Goal: Task Accomplishment & Management: Manage account settings

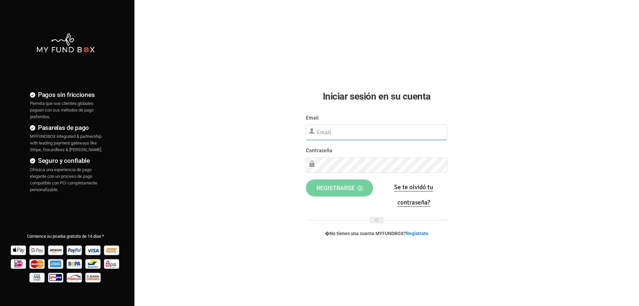
type input "[EMAIL_ADDRESS][DOMAIN_NAME]"
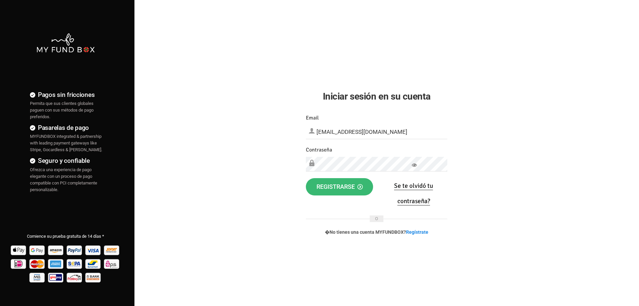
click at [331, 185] on span "Registrarse" at bounding box center [339, 186] width 46 height 7
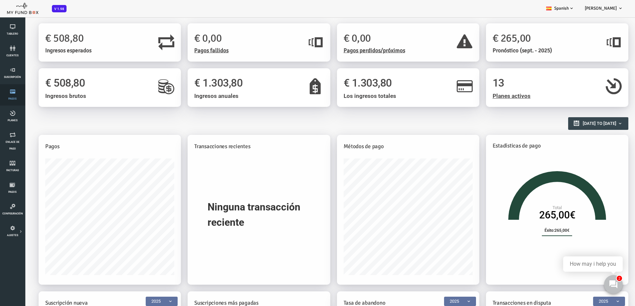
click at [11, 93] on icon at bounding box center [12, 91] width 21 height 5
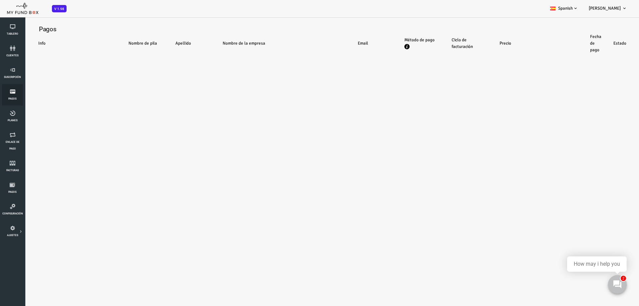
select select "100"
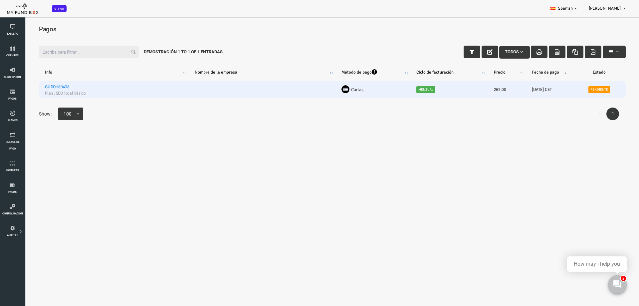
click at [572, 88] on link "Pendiente" at bounding box center [574, 89] width 22 height 7
click at [567, 90] on link "Pendiente" at bounding box center [574, 89] width 22 height 7
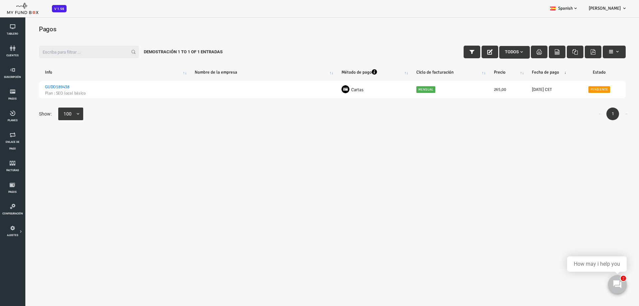
click at [406, 197] on body "Suscriptor no encontrado Beneficiario no encontrado Socio no encontrado !!!! Po…" at bounding box center [306, 120] width 613 height 200
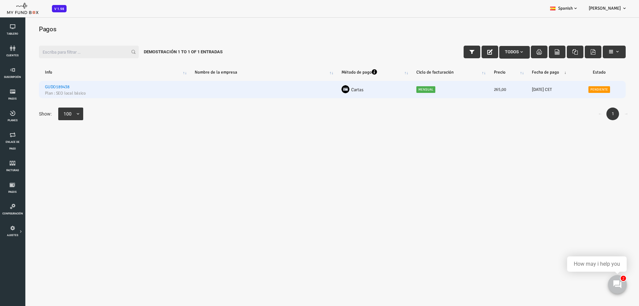
click at [445, 86] on td "Mensual" at bounding box center [424, 89] width 78 height 17
click at [193, 96] on td at bounding box center [236, 89] width 147 height 17
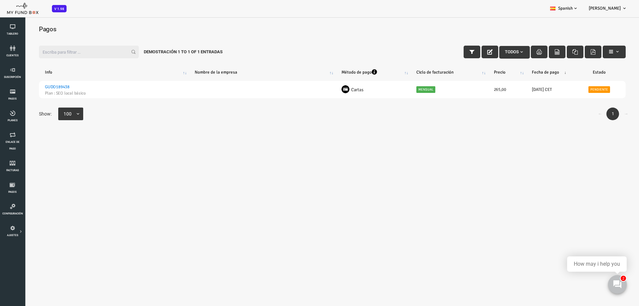
click at [141, 189] on body "Suscriptor no encontrado Beneficiario no encontrado Socio no encontrado !!!! Po…" at bounding box center [306, 120] width 613 height 200
click at [208, 168] on body "Suscriptor no encontrado Beneficiario no encontrado Socio no encontrado !!!! Po…" at bounding box center [306, 120] width 613 height 200
click at [15, 71] on icon at bounding box center [12, 69] width 21 height 5
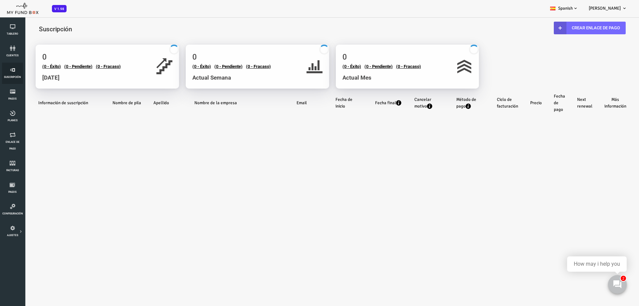
select select "100"
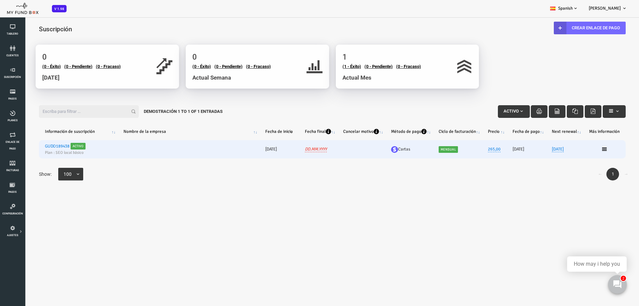
click at [84, 147] on h6 "GUDO189438 Activo" at bounding box center [52, 146] width 67 height 7
click at [576, 148] on icon at bounding box center [578, 148] width 5 height 5
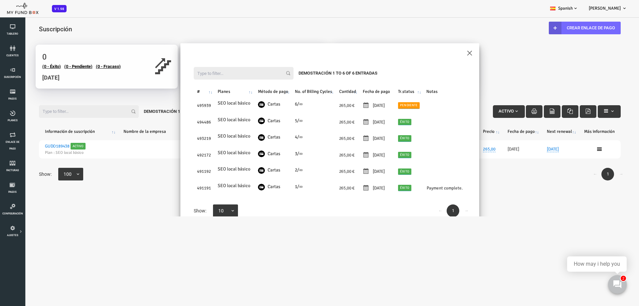
click at [331, 261] on body "Suscriptor no encontrado Beneficiario no encontrado Socio no encontrado !!!! Po…" at bounding box center [319, 153] width 639 height 306
click at [442, 51] on button "×" at bounding box center [444, 53] width 6 height 12
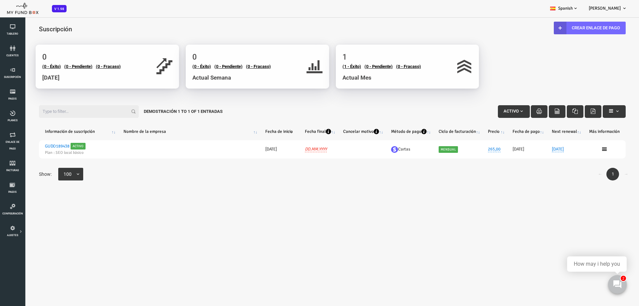
click at [235, 196] on body "Suscriptor no encontrado Beneficiario no encontrado Socio no encontrado !!!! Po…" at bounding box center [306, 120] width 613 height 200
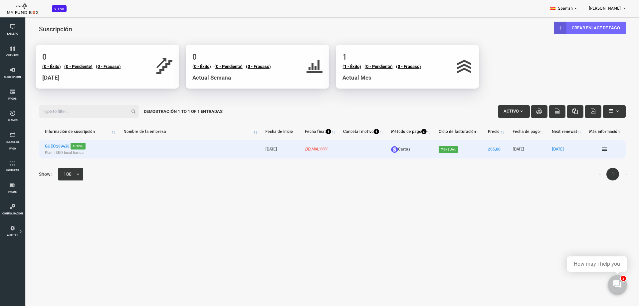
click at [576, 149] on icon at bounding box center [578, 148] width 5 height 5
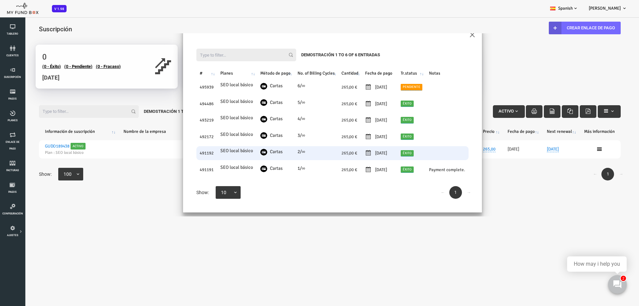
scroll to position [29, 0]
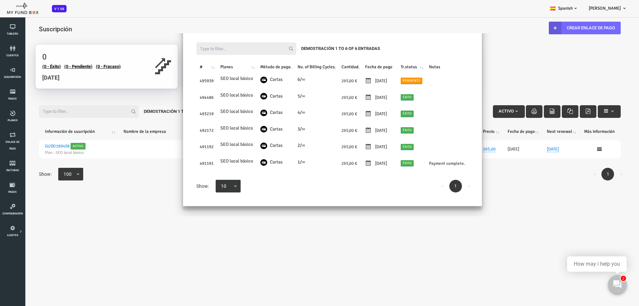
click at [437, 43] on div "Filter: Demostración 1 to 6 of 6 Entradas" at bounding box center [307, 49] width 286 height 26
click at [485, 49] on div "× Filter: Demostración 1 to 6 of 6 Entradas # Planes Método de pago No. of Bill…" at bounding box center [306, 124] width 613 height 183
click at [172, 239] on body "Suscriptor no encontrado Beneficiario no encontrado Socio no encontrado !!!! Po…" at bounding box center [319, 153] width 639 height 306
click at [62, 211] on div "× Filter: Demostración 1 to 6 of 6 Entradas # Planes Método de pago No. of Bill…" at bounding box center [306, 124] width 613 height 183
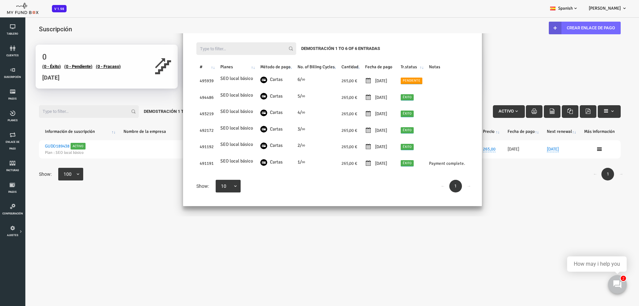
click at [410, 45] on div "Filter: Demostración 1 to 6 of 6 Entradas" at bounding box center [307, 49] width 286 height 26
click at [236, 237] on body "Suscriptor no encontrado Beneficiario no encontrado Socio no encontrado !!!! Po…" at bounding box center [319, 153] width 639 height 306
click at [423, 256] on body "Suscriptor no encontrado Beneficiario no encontrado Socio no encontrado !!!! Po…" at bounding box center [319, 153] width 639 height 306
click at [252, 251] on body "Suscriptor no encontrado Beneficiario no encontrado Socio no encontrado !!!! Po…" at bounding box center [319, 153] width 639 height 306
click at [160, 231] on body "Suscriptor no encontrado Beneficiario no encontrado Socio no encontrado !!!! Po…" at bounding box center [319, 153] width 639 height 306
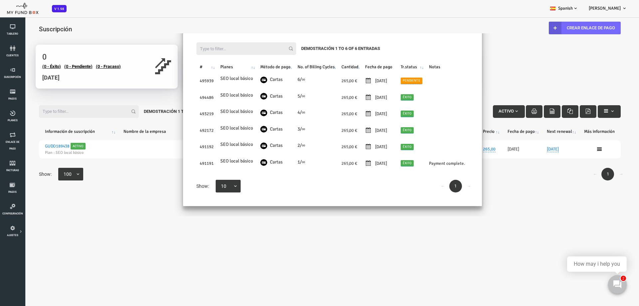
click at [88, 189] on div "× Filter: Demostración 1 to 6 of 6 Entradas # Planes Método de pago No. of Bill…" at bounding box center [306, 124] width 613 height 183
click at [467, 32] on h4 "Suscripción" at bounding box center [304, 29] width 595 height 10
click at [314, 238] on body "Suscriptor no encontrado Beneficiario no encontrado Socio no encontrado !!!! Po…" at bounding box center [319, 153] width 639 height 306
click at [426, 187] on link "1" at bounding box center [430, 186] width 13 height 13
click at [440, 187] on link "→" at bounding box center [443, 186] width 13 height 13
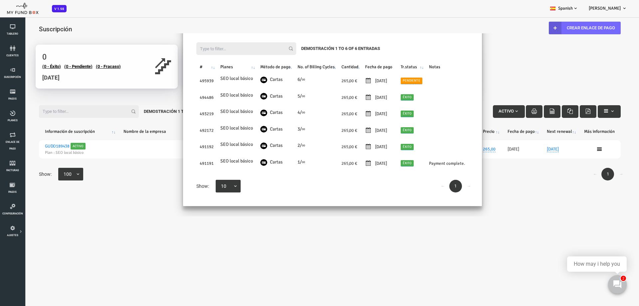
click at [495, 188] on div "× Filter: Demostración 1 to 6 of 6 Entradas # Planes Método de pago No. of Bill…" at bounding box center [306, 124] width 613 height 183
click at [583, 171] on div "× Filter: Demostración 1 to 6 of 6 Entradas # Planes Método de pago No. of Bill…" at bounding box center [306, 124] width 613 height 183
click at [572, 150] on div "× Filter: Demostración 1 to 6 of 6 Entradas # Planes Método de pago No. of Bill…" at bounding box center [306, 124] width 613 height 183
click at [573, 148] on div "× Filter: Demostración 1 to 6 of 6 Entradas # Planes Método de pago No. of Bill…" at bounding box center [306, 124] width 613 height 183
drag, startPoint x: 371, startPoint y: 220, endPoint x: 366, endPoint y: 221, distance: 5.7
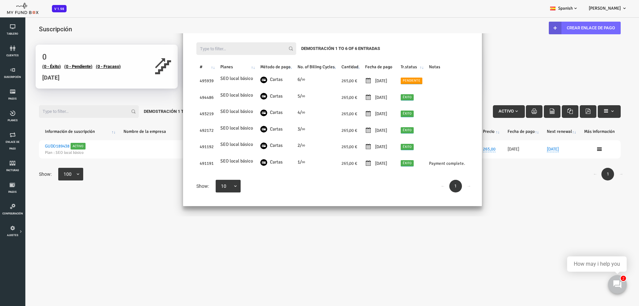
click at [371, 220] on body "Suscriptor no encontrado Beneficiario no encontrado Socio no encontrado !!!! Po…" at bounding box center [319, 153] width 639 height 306
click at [295, 45] on div "Demostración 1 to 6 of 6 Entradas" at bounding box center [315, 48] width 89 height 13
click at [470, 47] on div "× Filter: Demostración 1 to 6 of 6 Entradas # Planes Método de pago No. of Bill…" at bounding box center [306, 124] width 613 height 183
click at [276, 251] on body "Suscriptor no encontrado Beneficiario no encontrado Socio no encontrado !!!! Po…" at bounding box center [319, 153] width 639 height 306
click at [277, 251] on body "Suscriptor no encontrado Beneficiario no encontrado Socio no encontrado !!!! Po…" at bounding box center [319, 153] width 639 height 306
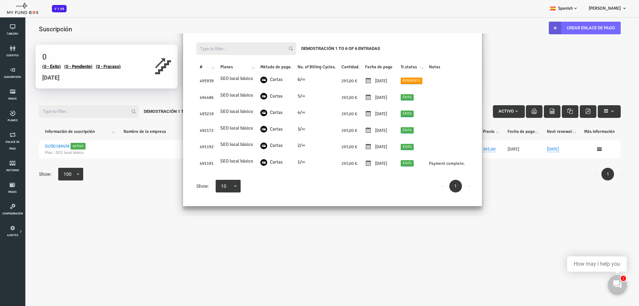
click at [32, 145] on div "× Filter: Demostración 1 to 6 of 6 Entradas # Planes Método de pago No. of Bill…" at bounding box center [306, 124] width 613 height 183
click at [50, 99] on div "× Filter: Demostración 1 to 6 of 6 Entradas # Planes Método de pago No. of Bill…" at bounding box center [306, 124] width 613 height 183
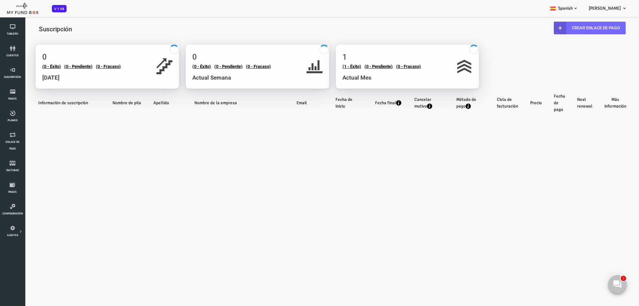
select select "100"
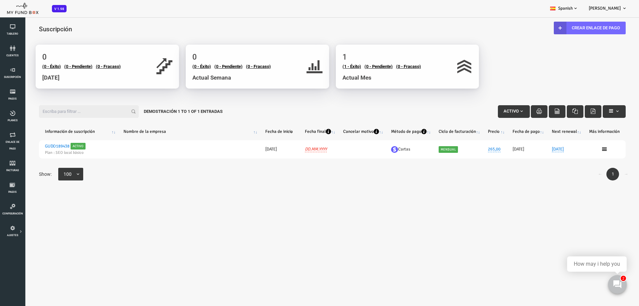
click at [251, 194] on div "Filter: Activo Demostración 1 to 1 of 1 Entradas Información de suscripción Nom…" at bounding box center [306, 144] width 613 height 99
click at [218, 232] on body "Suscriptor no encontrado Beneficiario no encontrado Socio no encontrado !!!! Po…" at bounding box center [319, 153] width 639 height 306
click at [13, 112] on icon at bounding box center [12, 112] width 21 height 5
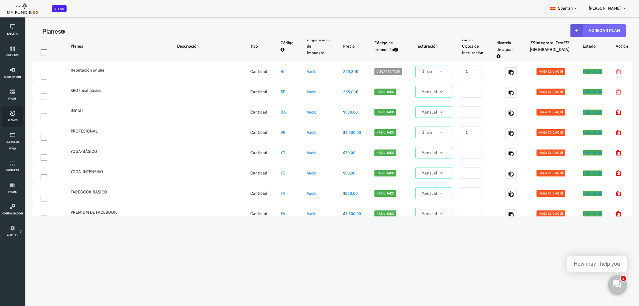
select select "100"
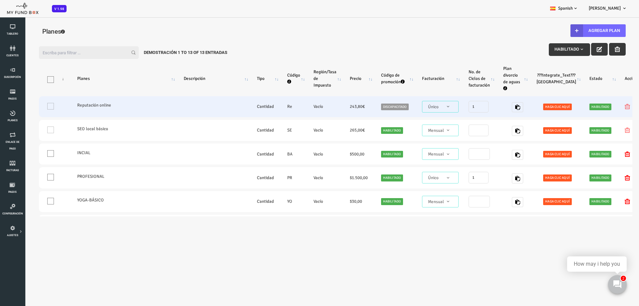
click at [200, 105] on td at bounding box center [187, 106] width 73 height 21
click at [152, 107] on tr "One Invoice Reputación online Cantidad Re Vacío 243,80 € Discapacitado Mensual …" at bounding box center [315, 106] width 605 height 21
click at [78, 104] on label "Reputación online" at bounding box center [98, 105] width 93 height 7
click at [424, 108] on span "Único" at bounding box center [414, 106] width 31 height 7
click at [422, 108] on span "Único" at bounding box center [414, 106] width 31 height 7
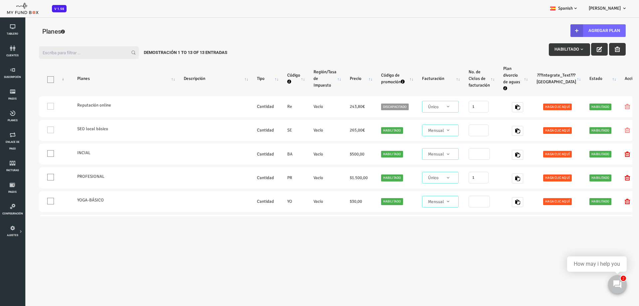
click at [415, 256] on body "Suscriptor no encontrado Beneficiario no encontrado Socio no encontrado !!!! Po…" at bounding box center [319, 153] width 639 height 306
